Goal: Information Seeking & Learning: Learn about a topic

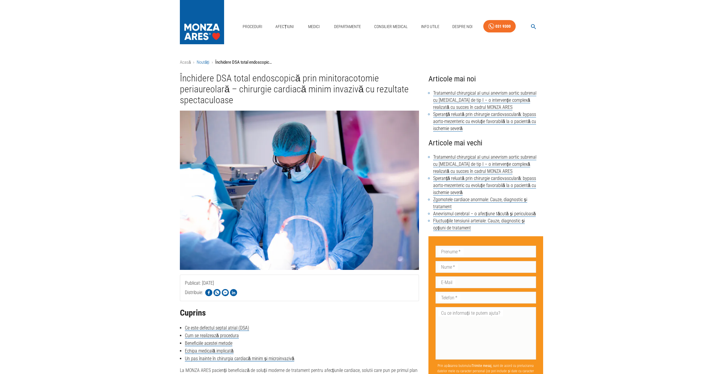
click at [201, 63] on link "Noutăți" at bounding box center [203, 62] width 13 height 5
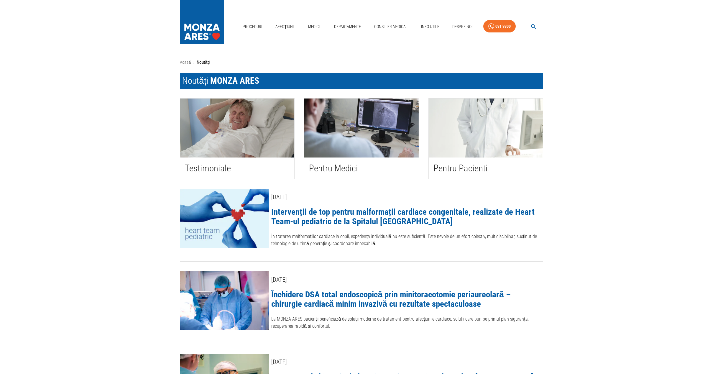
click at [366, 219] on link "Intervenții de top pentru malformații cardiace congenitale, realizate de Heart …" at bounding box center [402, 216] width 263 height 19
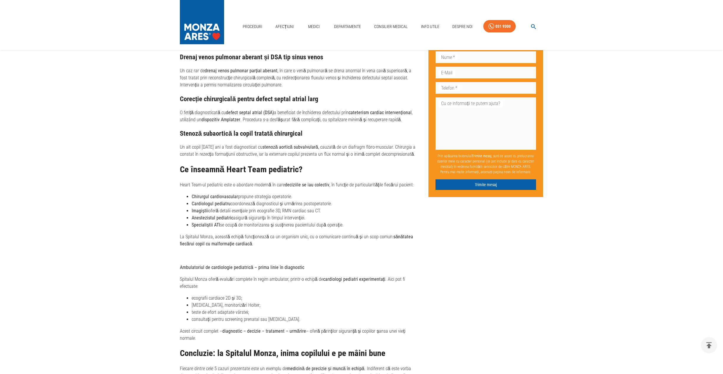
scroll to position [529, 0]
drag, startPoint x: 260, startPoint y: 186, endPoint x: 263, endPoint y: 198, distance: 13.0
click at [261, 193] on ul "Chirurgul cardiovascular propune strategia operatorie. Cardiologul pediatru coo…" at bounding box center [299, 210] width 239 height 35
click at [263, 207] on li "Imagiștii oferă detalii esențiale prin ecografie 3D, RMN cardiac sau CT." at bounding box center [305, 210] width 227 height 7
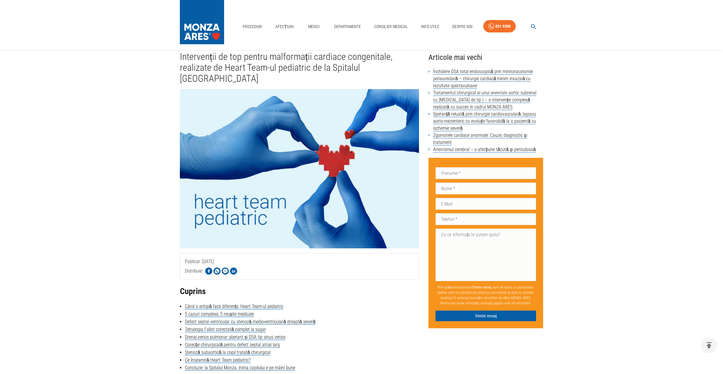
scroll to position [0, 0]
